Goal: Answer question/provide support

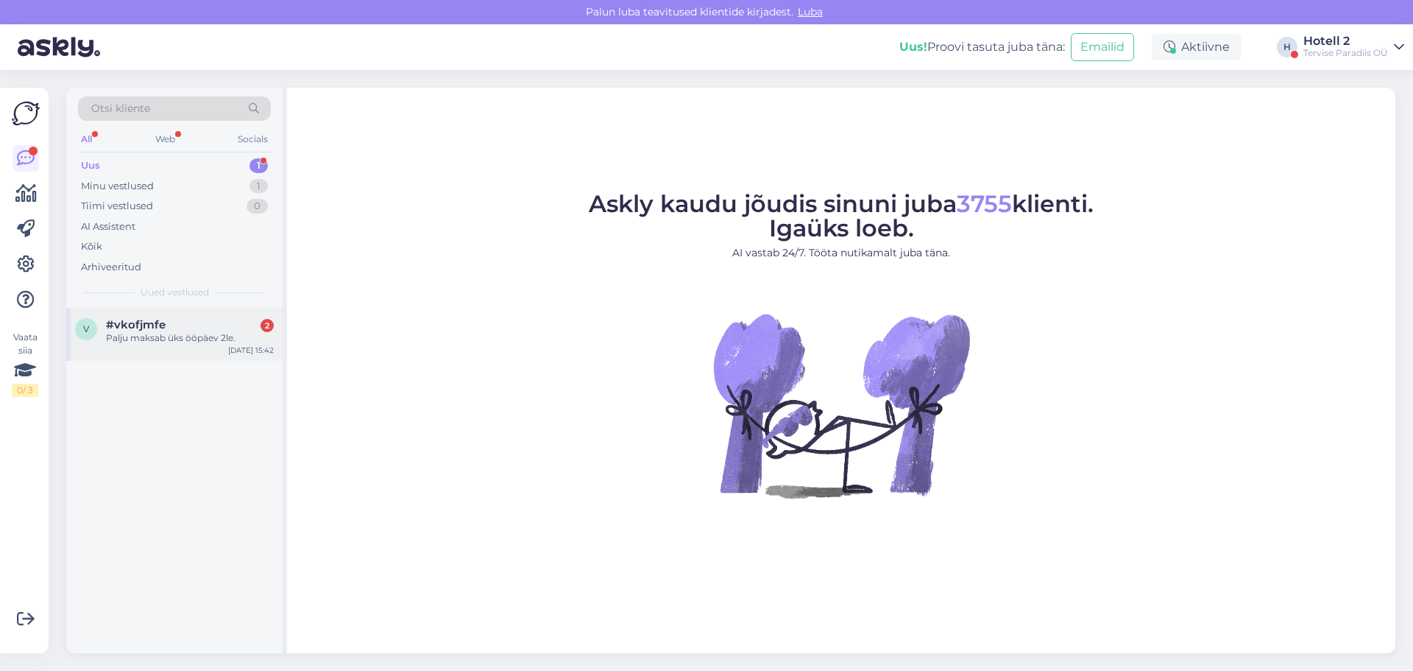
click at [143, 334] on div "Palju maksab üks ööpäev 2le." at bounding box center [190, 337] width 168 height 13
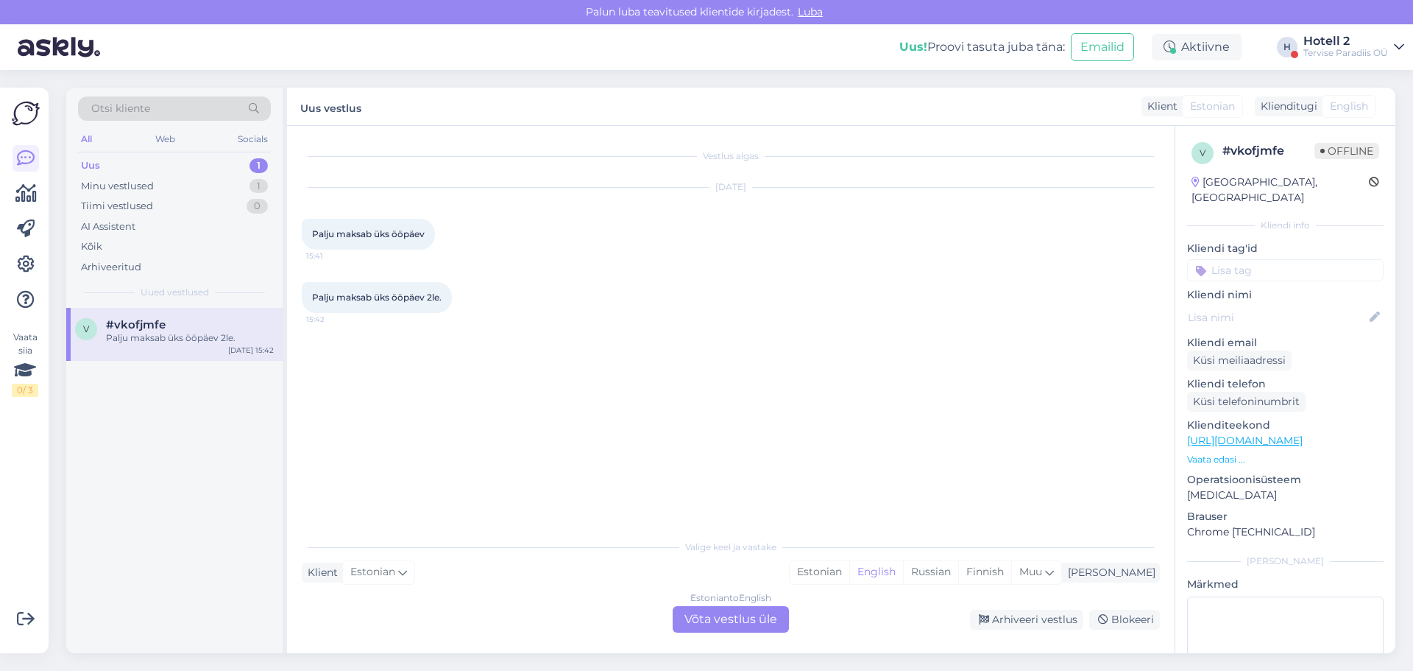
click at [730, 616] on div "Estonian to English Võta vestlus üle" at bounding box center [731, 619] width 116 height 27
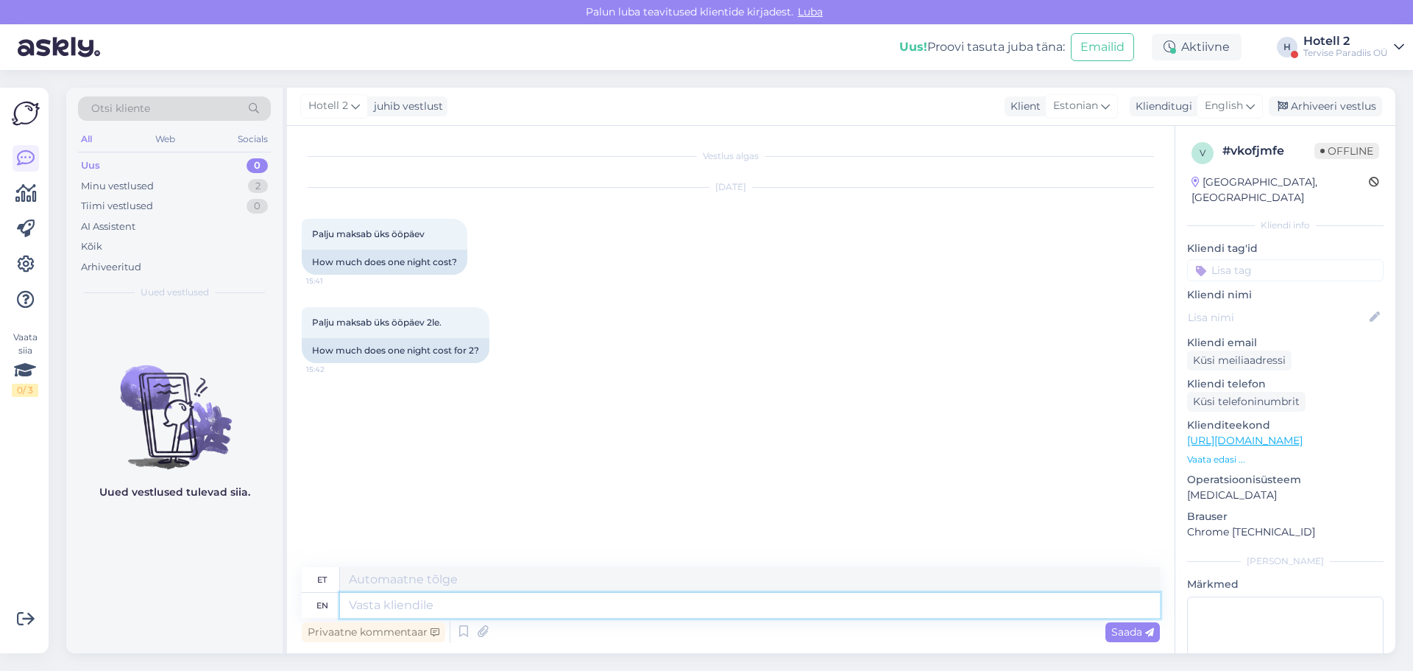
click at [439, 604] on textarea at bounding box center [750, 605] width 820 height 25
click at [436, 580] on textarea at bounding box center [750, 579] width 820 height 25
type textarea "Tere! Parim viis teada saada on alustades meie kodulehel online broneeringut. S…"
click at [1139, 624] on div "Saada" at bounding box center [1133, 632] width 54 height 20
click at [1133, 629] on span "Saada" at bounding box center [1133, 631] width 43 height 13
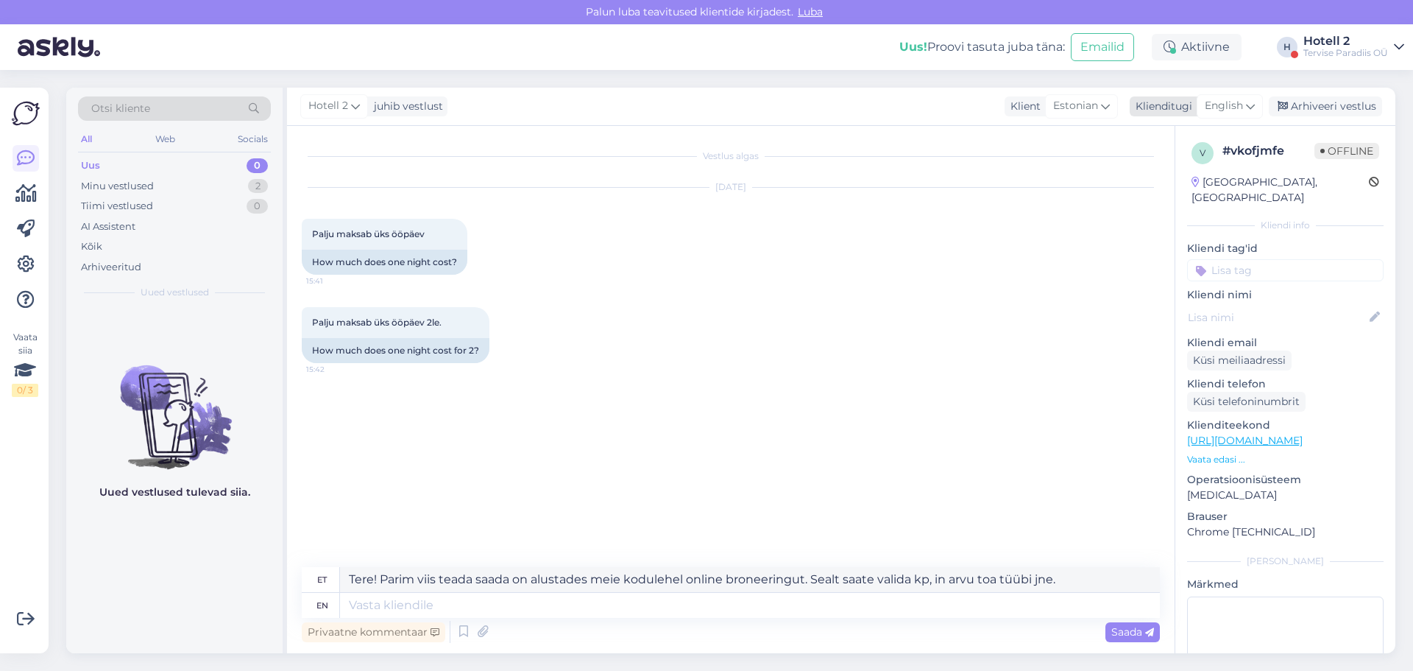
click at [1230, 105] on span "English" at bounding box center [1224, 106] width 38 height 16
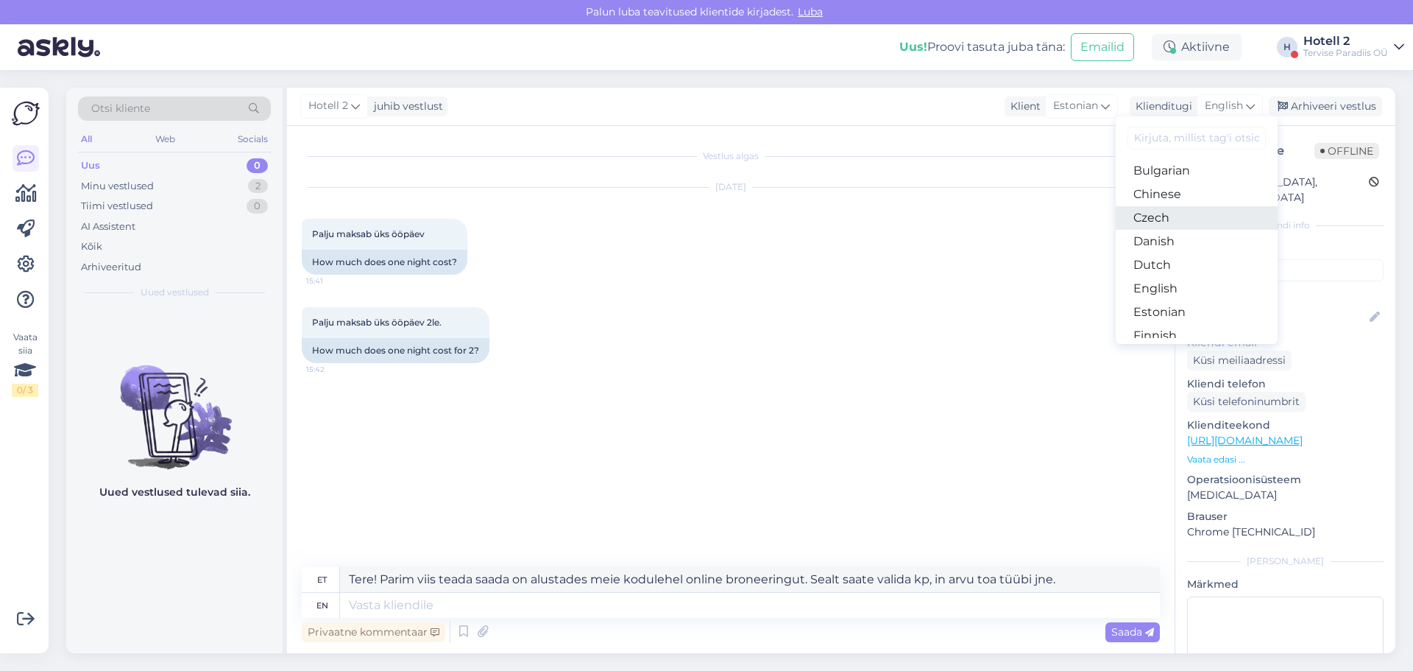
scroll to position [74, 0]
click at [1165, 282] on link "Estonian" at bounding box center [1197, 287] width 162 height 24
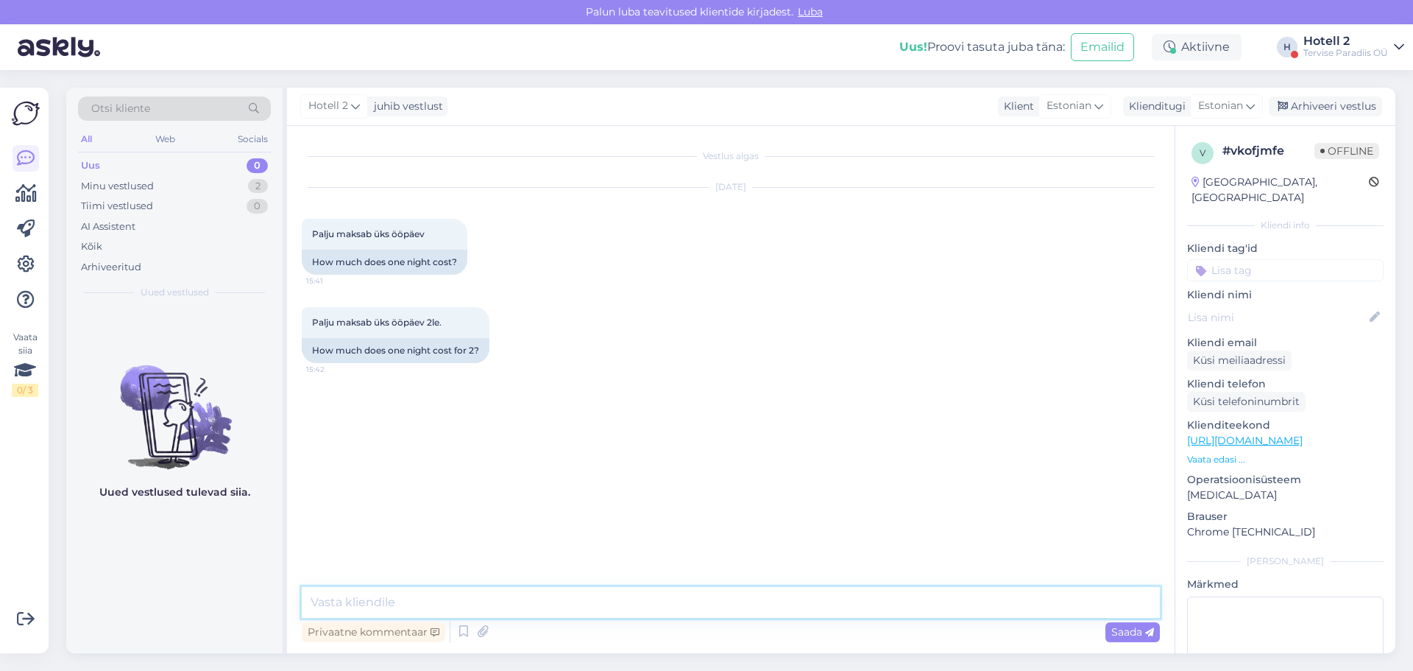
click at [373, 607] on textarea at bounding box center [731, 602] width 858 height 31
click at [780, 605] on textarea "Tere! Parim viis teada saada on alustades meie kodulehel online broneeringut. s…" at bounding box center [731, 602] width 858 height 31
click at [1020, 600] on textarea "Tere! Parim viis teada saada on alustades meie kodulehel online broneeringut. S…" at bounding box center [731, 602] width 858 height 31
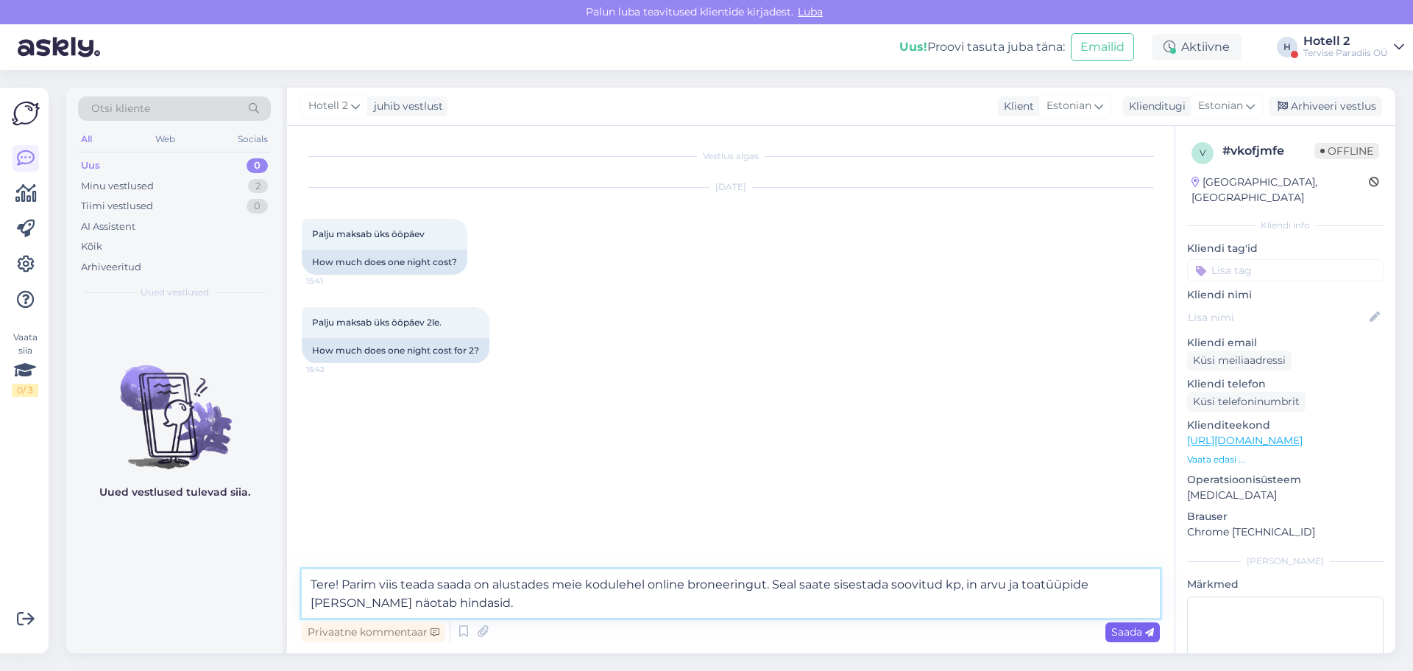
type textarea "Tere! Parim viis teada saada on alustades meie kodulehel online broneeringut. S…"
click at [1146, 633] on icon at bounding box center [1149, 632] width 9 height 9
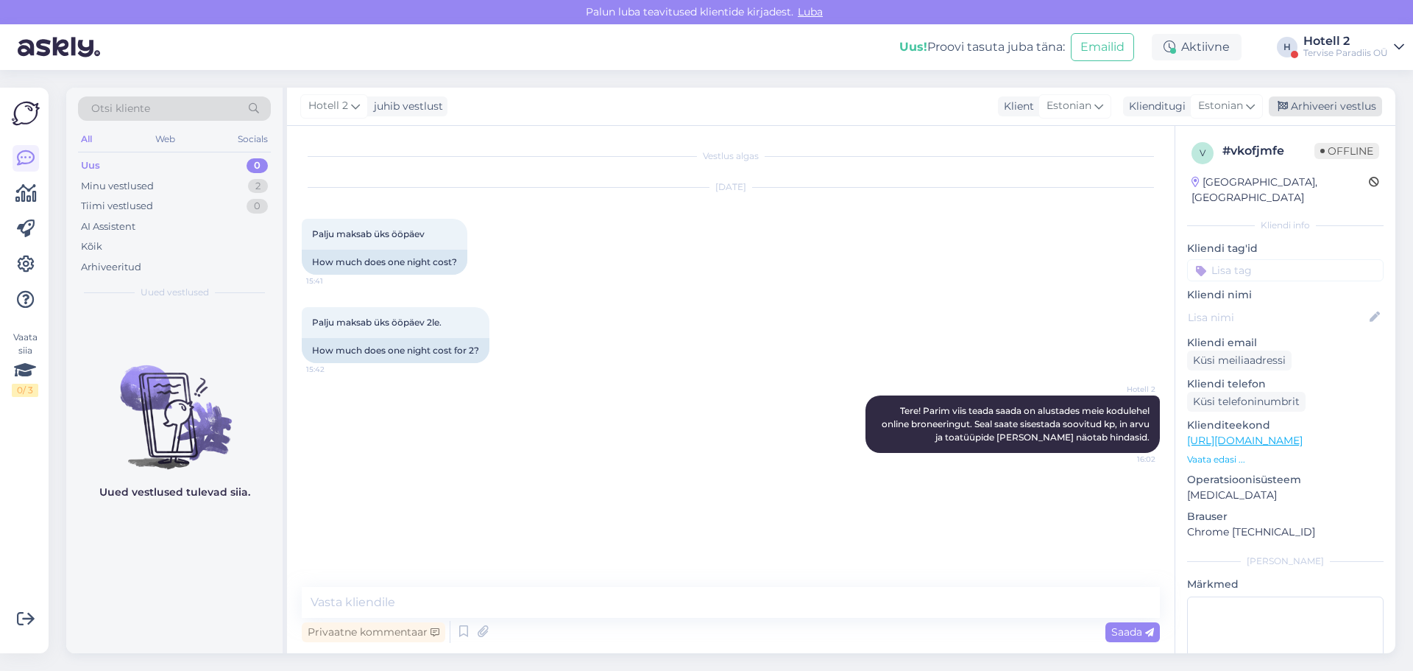
click at [1355, 105] on div "Arhiveeri vestlus" at bounding box center [1325, 106] width 113 height 20
